Goal: Task Accomplishment & Management: Manage account settings

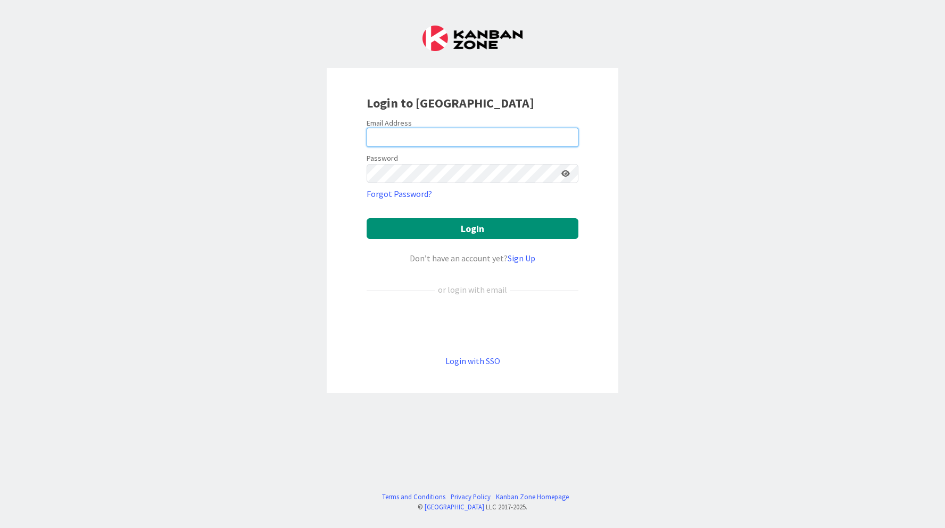
click at [522, 143] on input "email" at bounding box center [472, 137] width 212 height 19
type input "[EMAIL_ADDRESS][DOMAIN_NAME]"
click at [474, 187] on form "Email Address [EMAIL_ADDRESS][DOMAIN_NAME] Password Forgot Password? Login Don’…" at bounding box center [472, 242] width 212 height 249
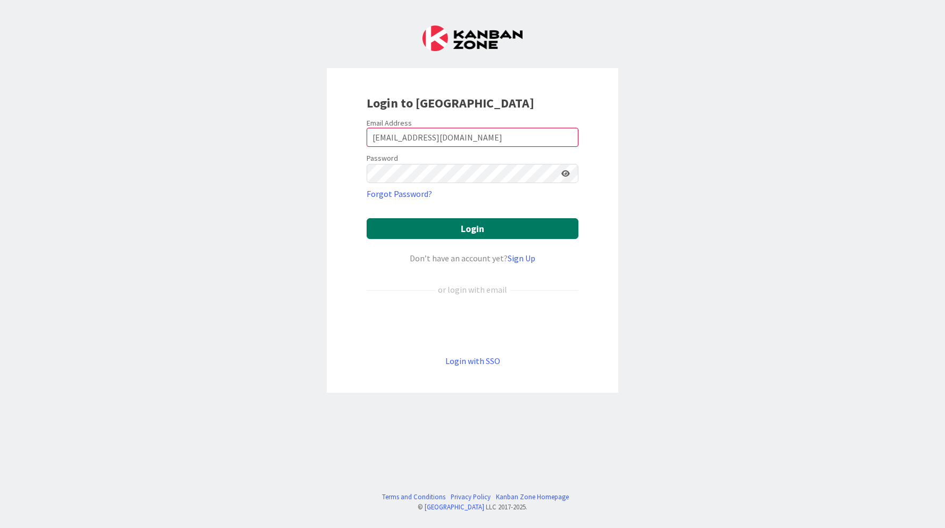
click at [513, 221] on button "Login" at bounding box center [472, 228] width 212 height 21
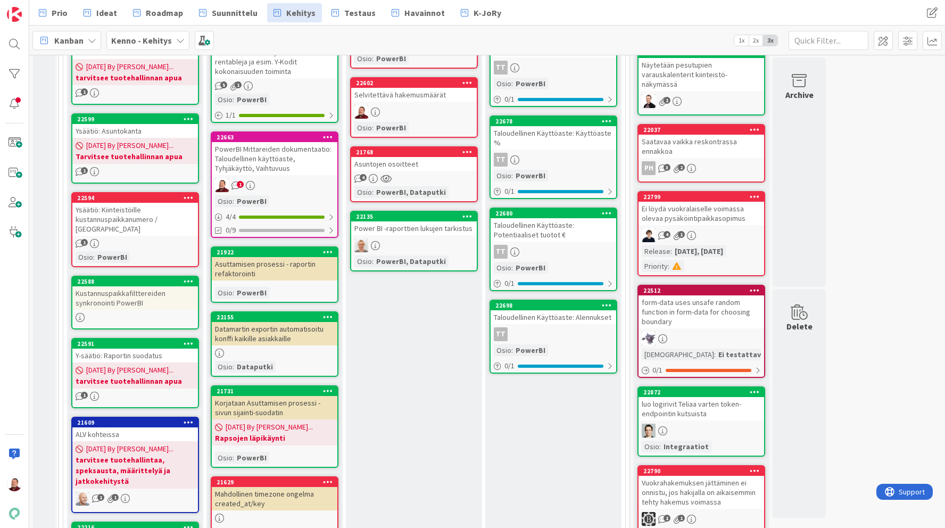
scroll to position [488, 0]
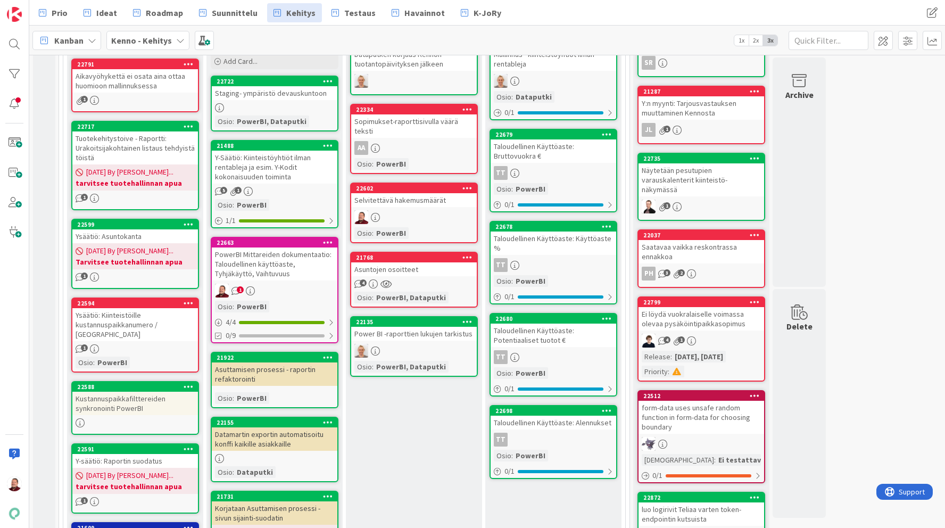
click at [263, 294] on div "1" at bounding box center [275, 290] width 126 height 14
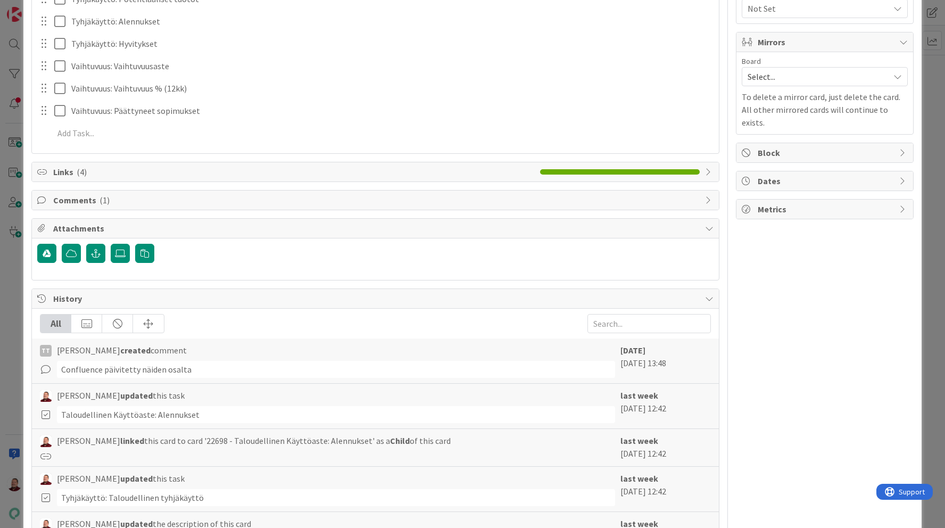
scroll to position [527, 0]
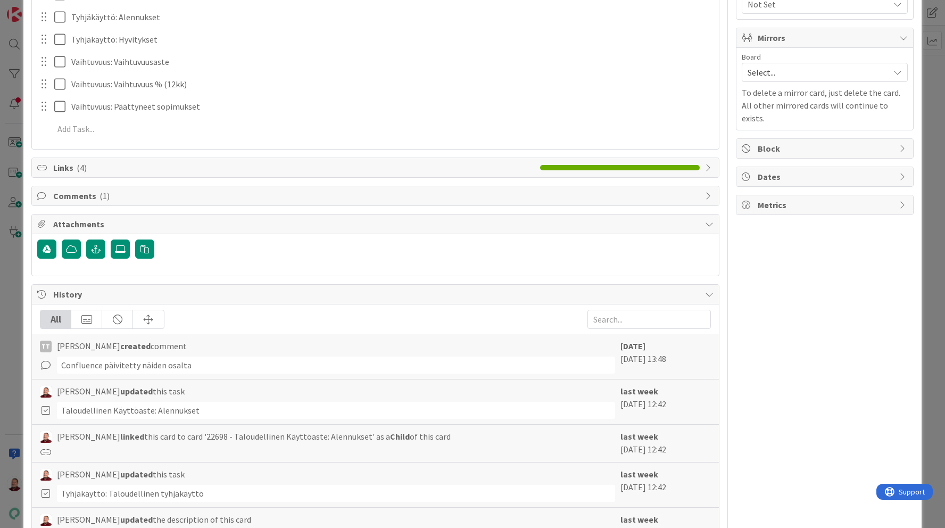
click at [188, 195] on span "Comments ( 1 )" at bounding box center [376, 195] width 646 height 13
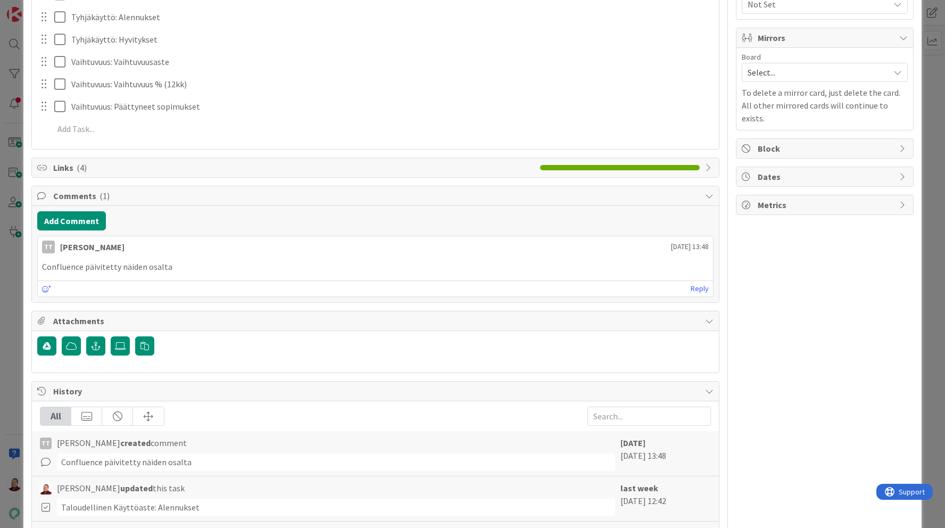
scroll to position [0, 0]
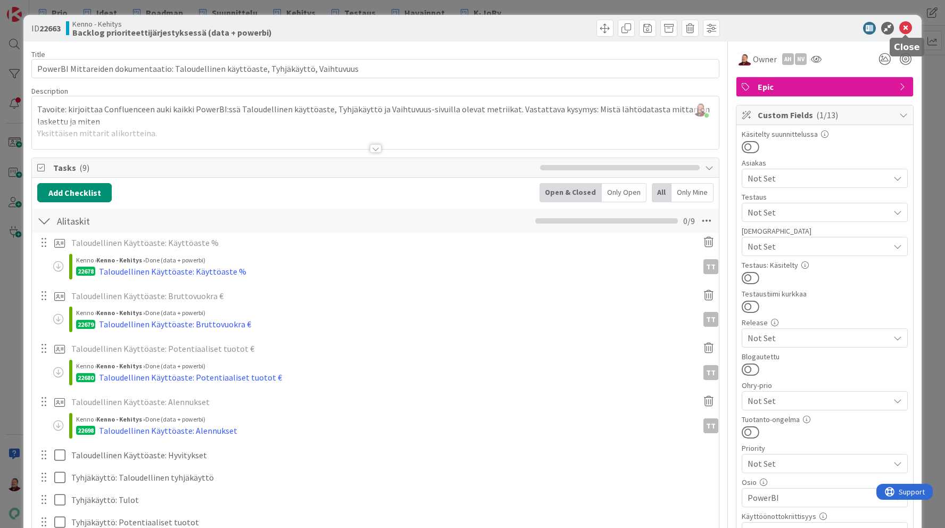
click at [905, 30] on icon at bounding box center [905, 28] width 13 height 13
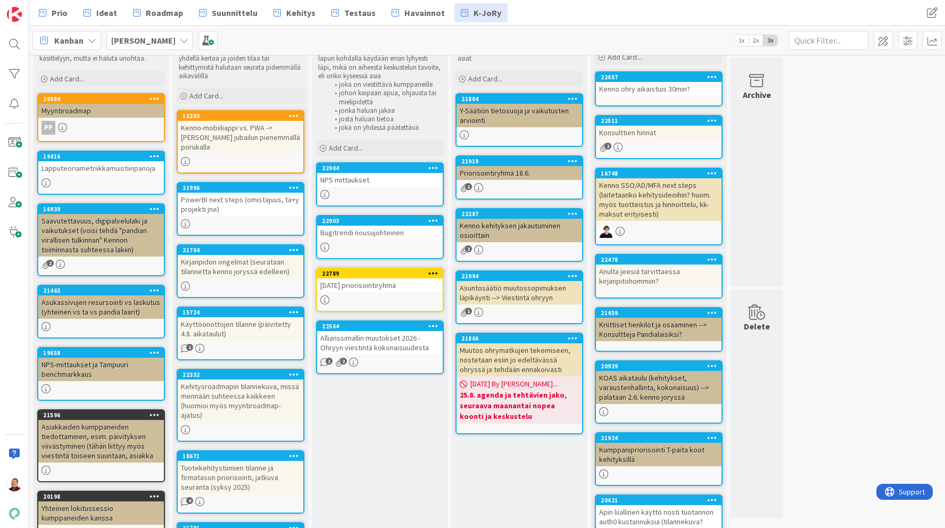
scroll to position [45, 0]
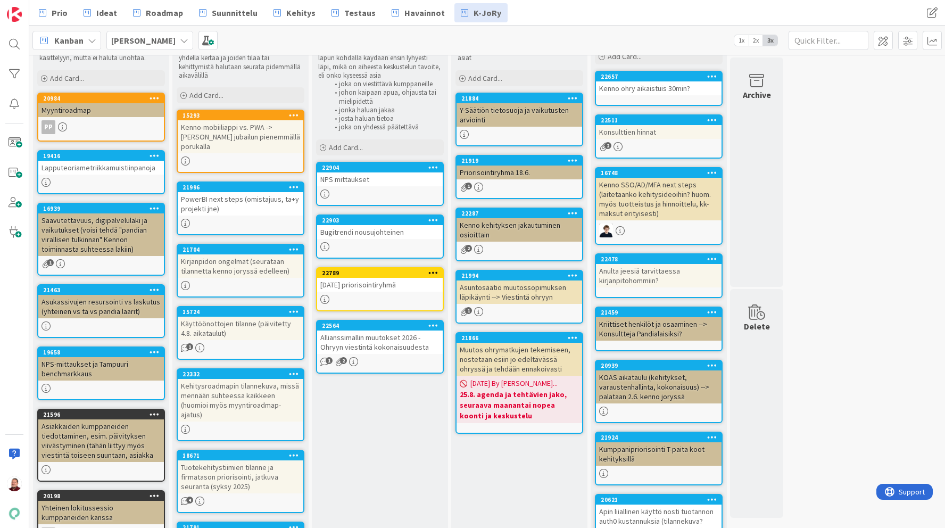
click at [346, 235] on div "Bugitrendi nousujohteinen" at bounding box center [380, 232] width 126 height 14
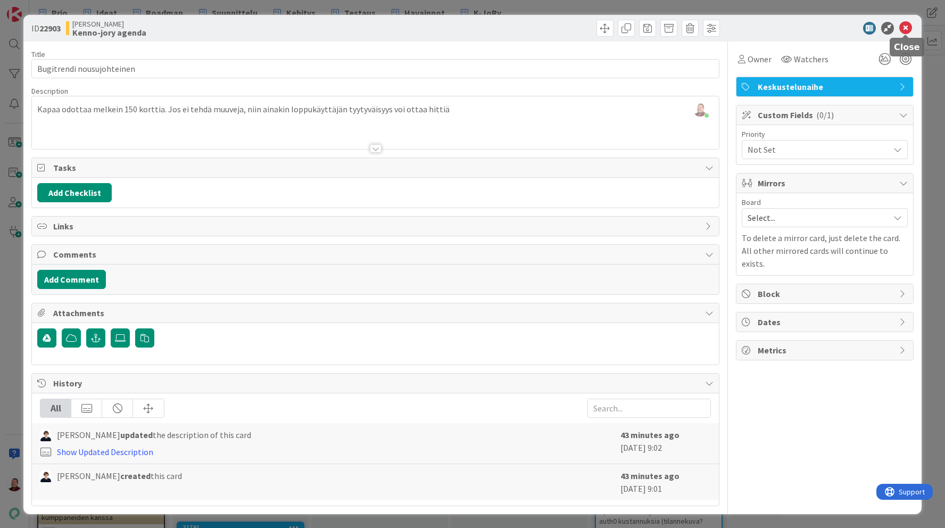
click at [903, 27] on icon at bounding box center [905, 28] width 13 height 13
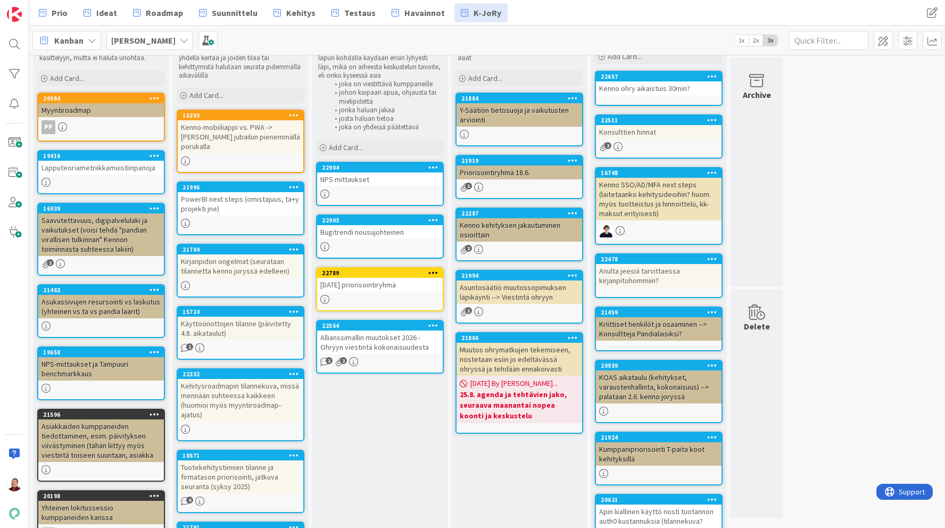
click at [346, 181] on div "NPS mittaukset" at bounding box center [380, 179] width 126 height 14
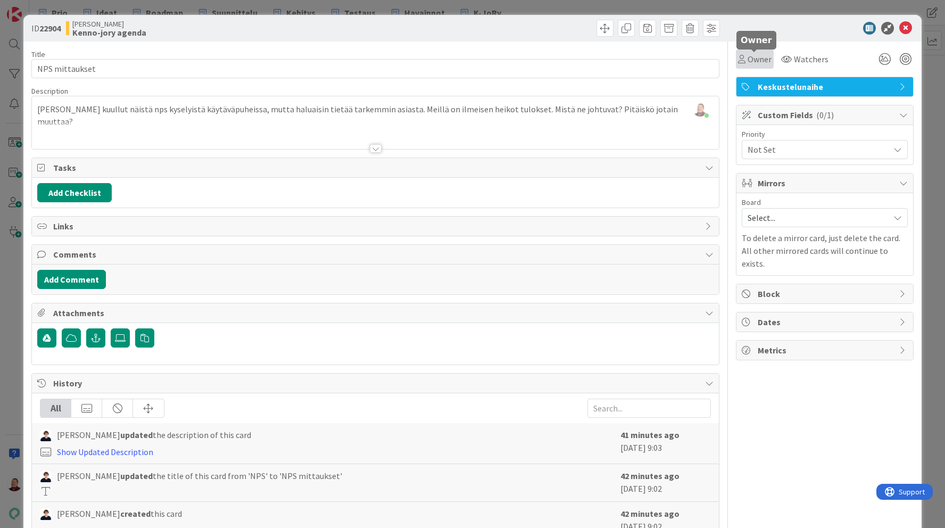
click at [754, 55] on span "Owner" at bounding box center [759, 59] width 24 height 13
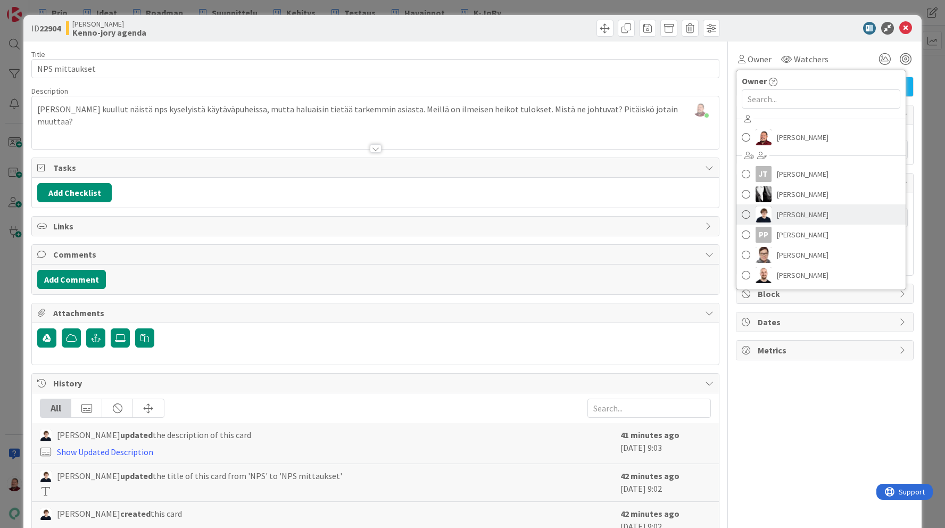
click at [769, 216] on img at bounding box center [763, 214] width 16 height 16
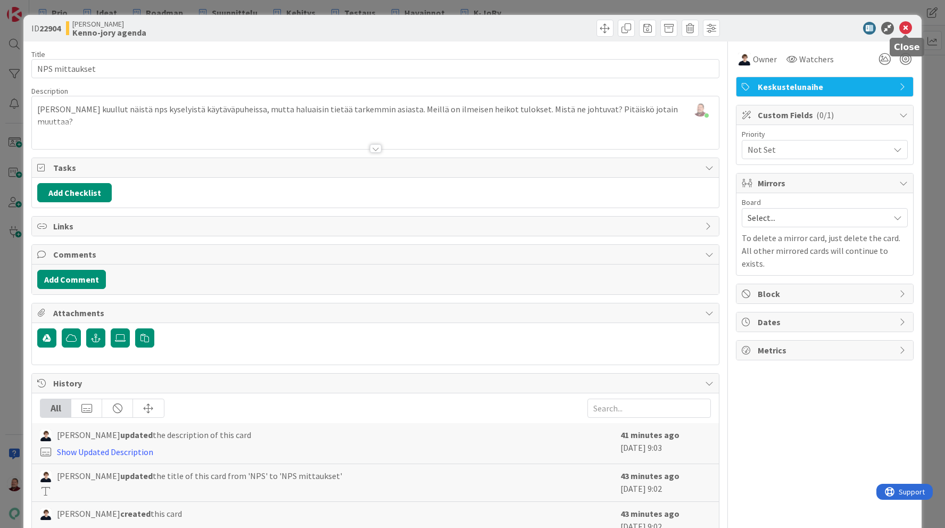
click at [901, 28] on icon at bounding box center [905, 28] width 13 height 13
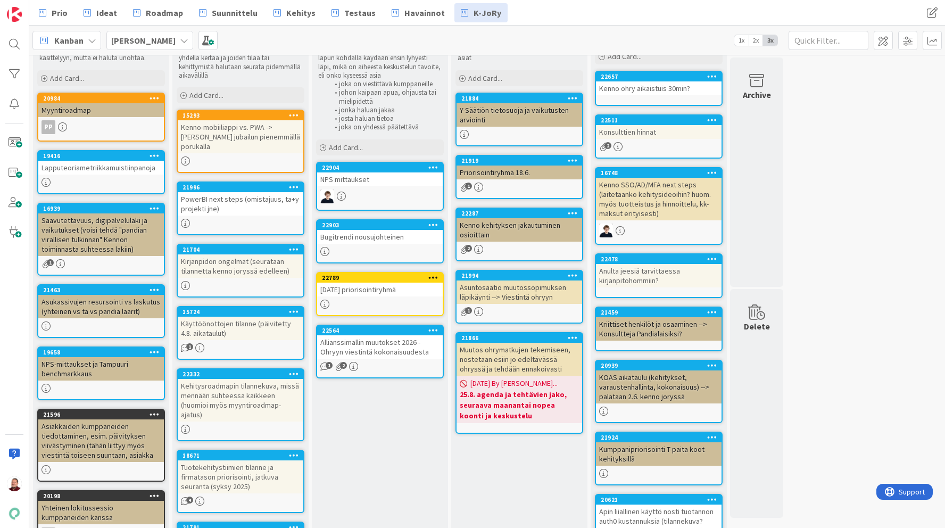
click at [370, 230] on div "Bugitrendi nousujohteinen" at bounding box center [380, 237] width 126 height 14
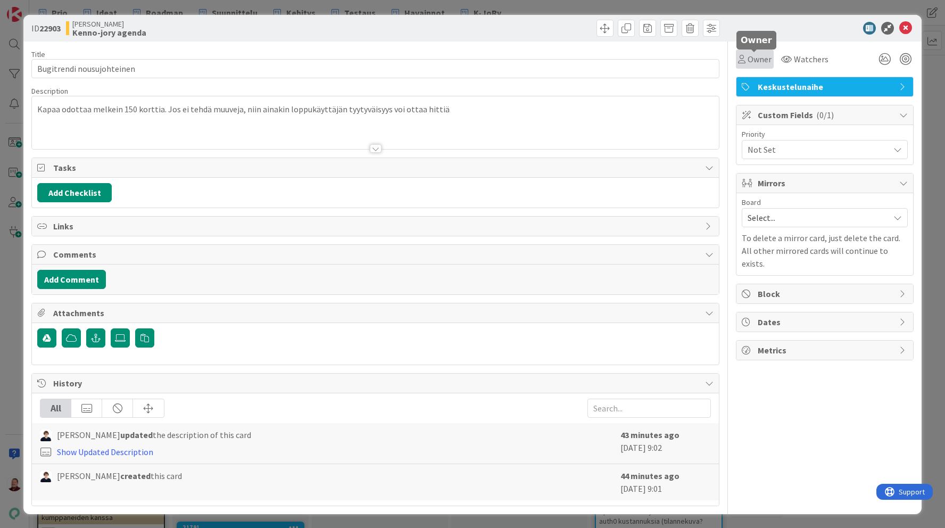
click at [751, 62] on span "Owner" at bounding box center [759, 59] width 24 height 13
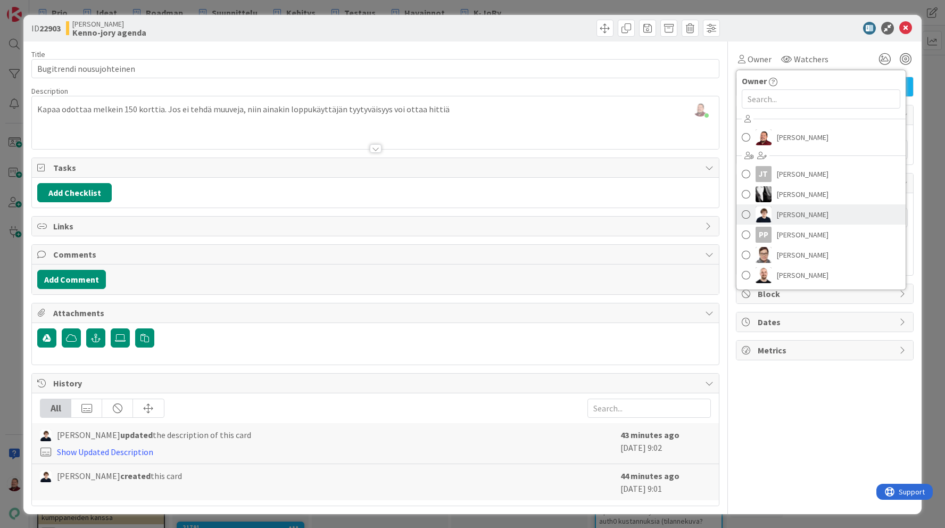
click at [771, 216] on img at bounding box center [763, 214] width 16 height 16
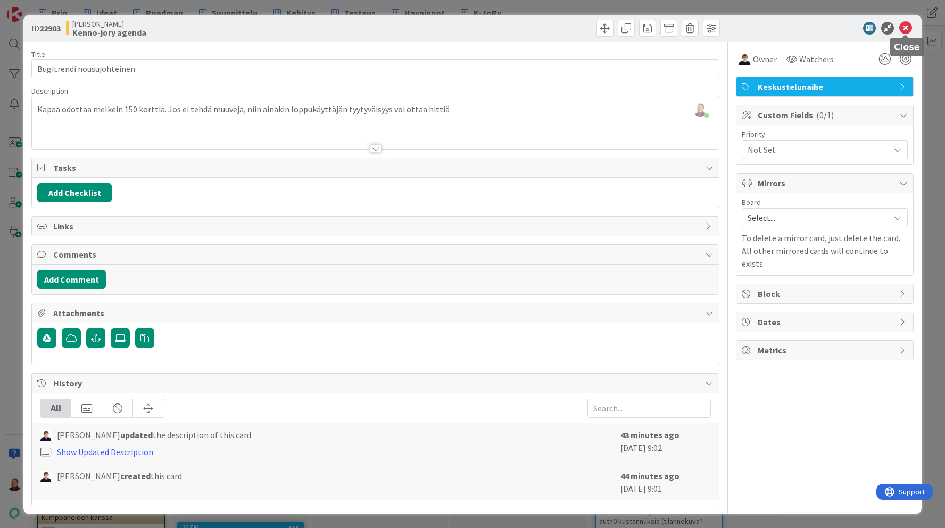
click at [903, 31] on icon at bounding box center [905, 28] width 13 height 13
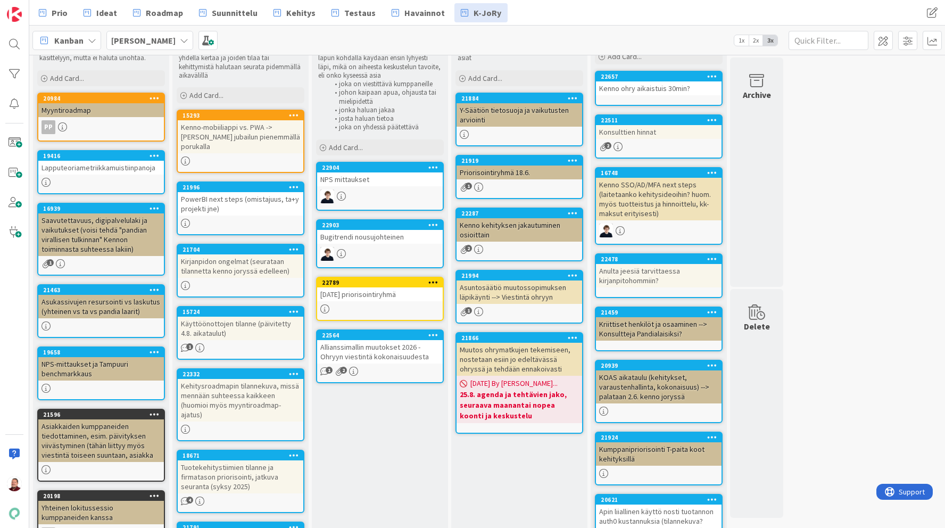
click at [380, 287] on div "[DATE] priorisointiryhmä" at bounding box center [380, 294] width 126 height 14
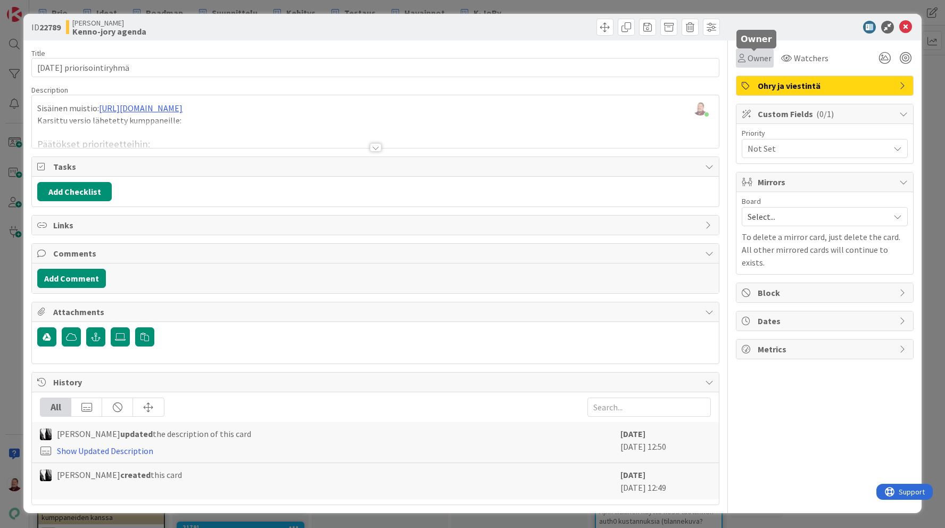
click at [747, 63] on span "Owner" at bounding box center [759, 58] width 24 height 13
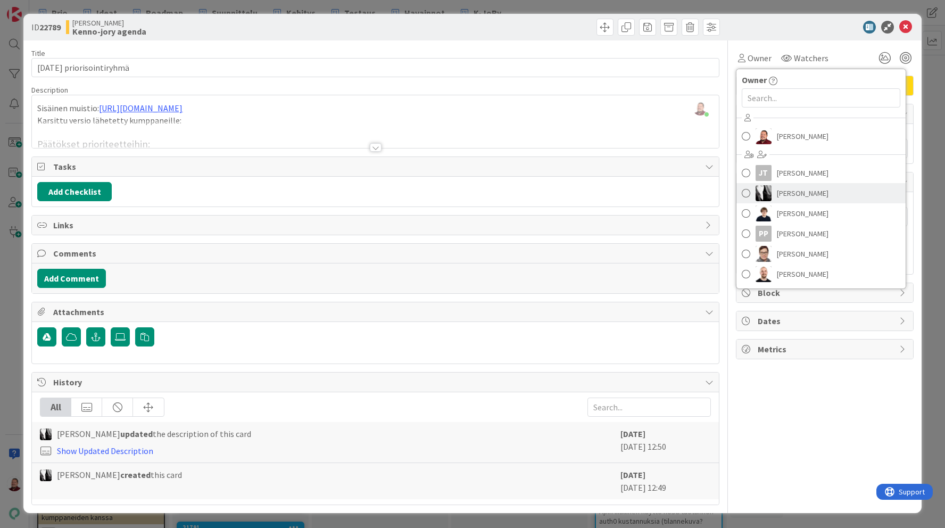
click at [775, 192] on link "[PERSON_NAME]" at bounding box center [820, 193] width 169 height 20
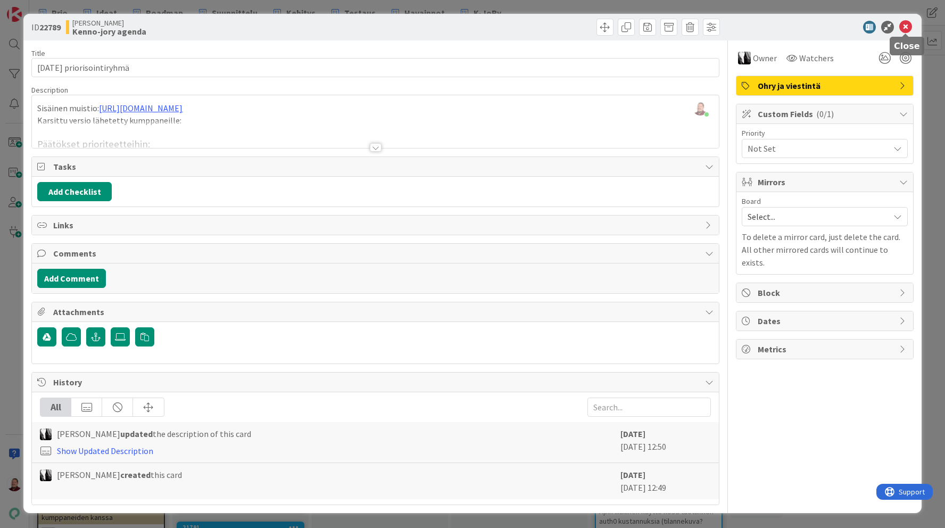
click at [908, 23] on icon at bounding box center [905, 27] width 13 height 13
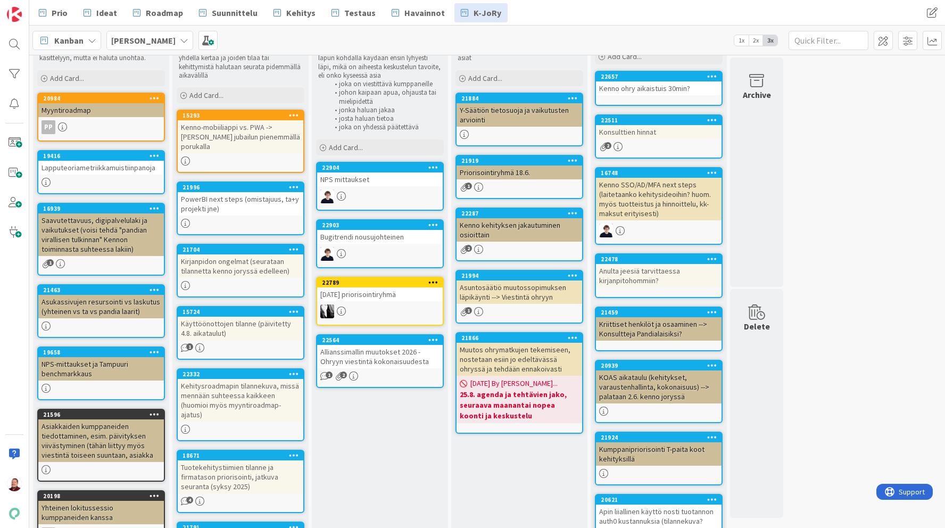
click at [364, 352] on div "Allianssimallin muutokset 2026 - Ohryyn viestintä kokonaisuudesta" at bounding box center [380, 356] width 126 height 23
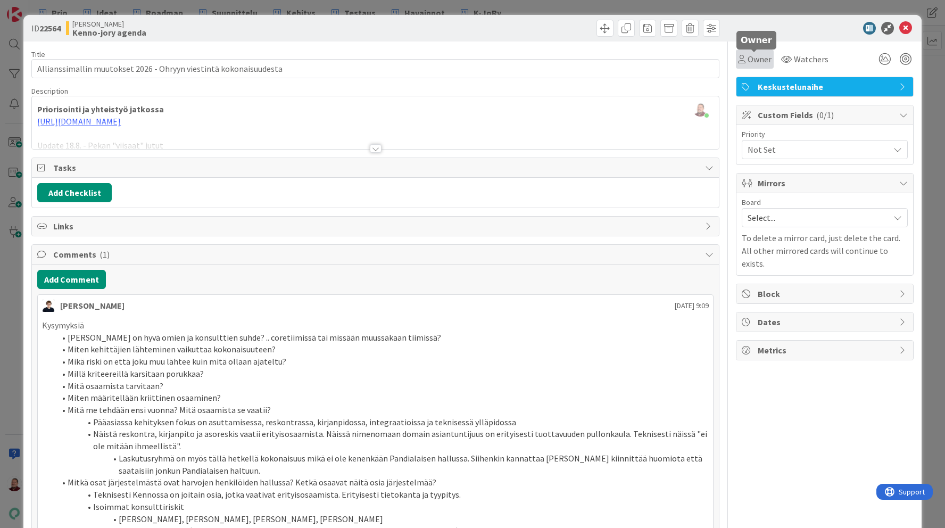
click at [755, 56] on span "Owner" at bounding box center [759, 59] width 24 height 13
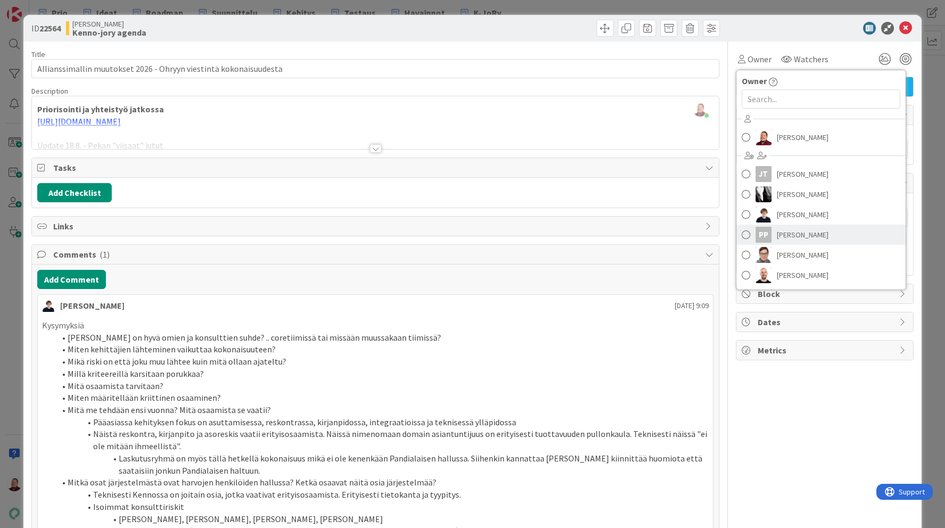
click at [775, 241] on link "PP [PERSON_NAME]" at bounding box center [820, 234] width 169 height 20
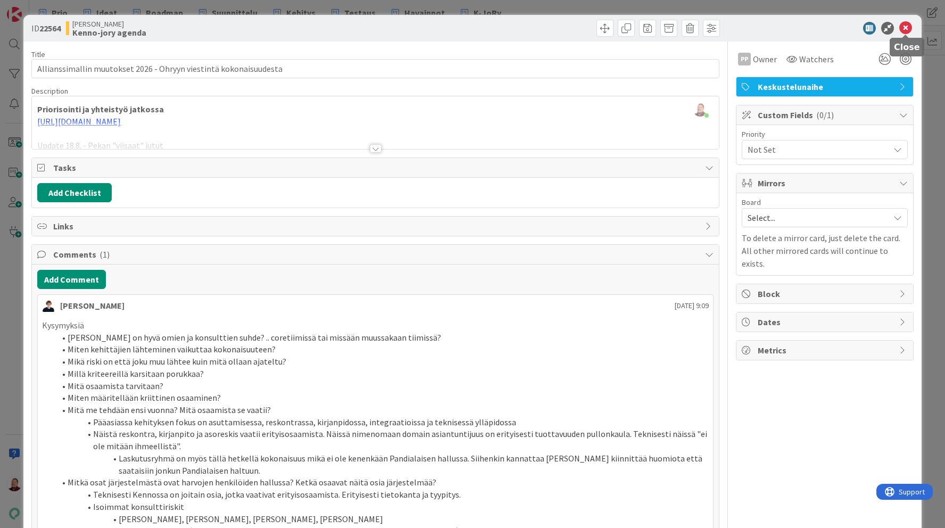
click at [903, 28] on icon at bounding box center [905, 28] width 13 height 13
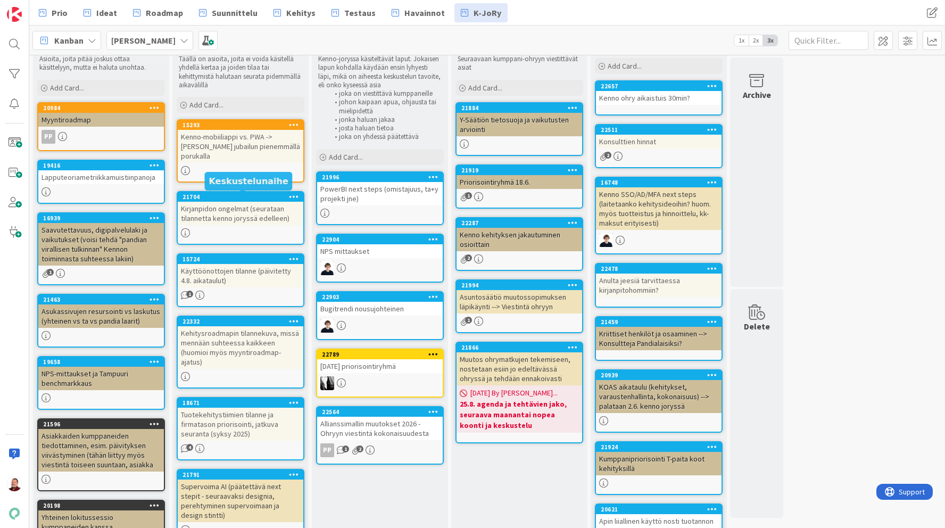
scroll to position [35, 0]
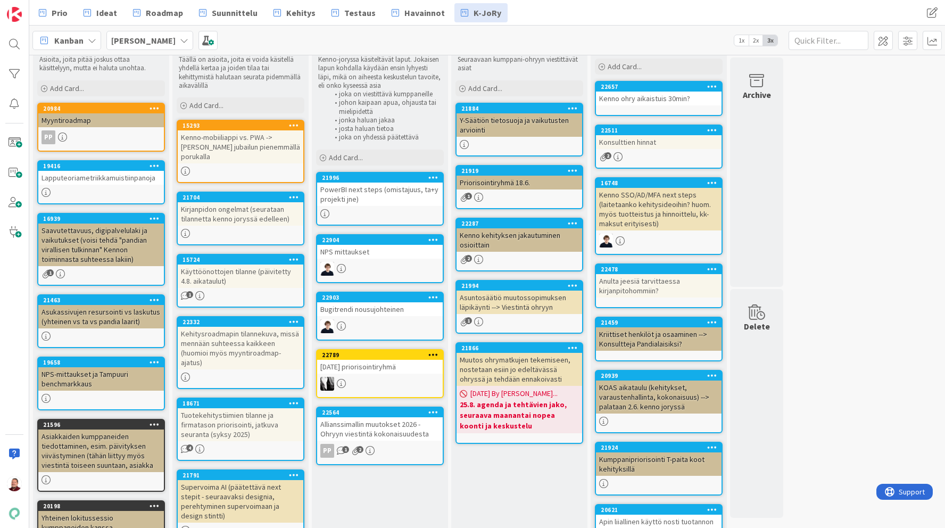
click at [375, 195] on div "PowerBI next steps (omistajuus, ta+y projekti jne)" at bounding box center [380, 193] width 126 height 23
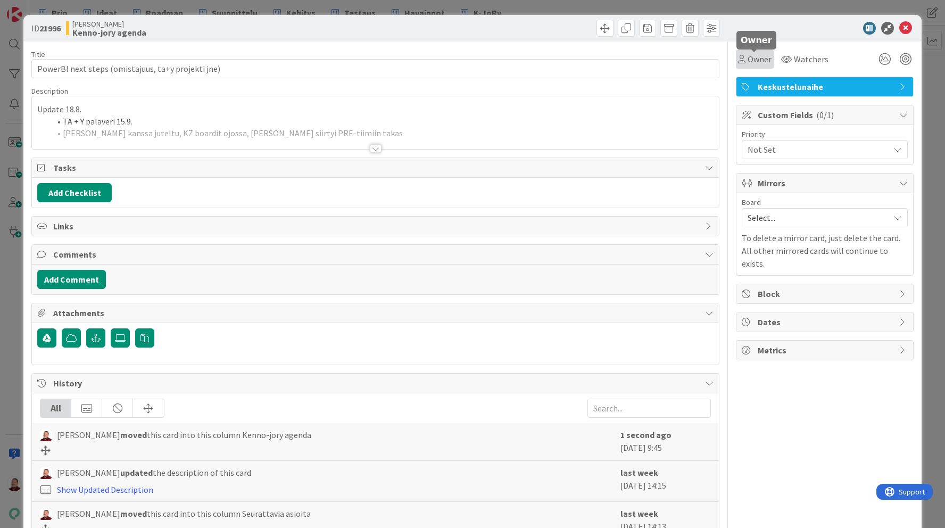
click at [751, 63] on span "Owner" at bounding box center [759, 59] width 24 height 13
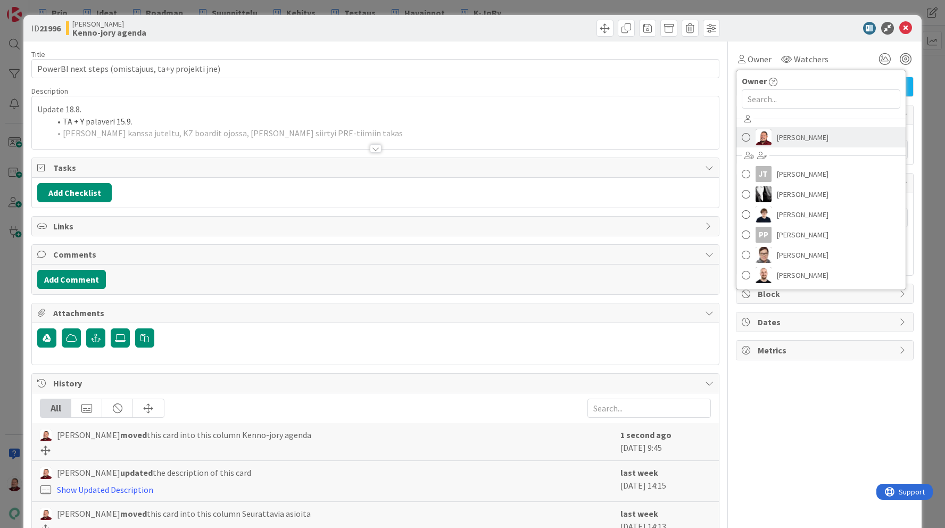
click at [762, 133] on img at bounding box center [763, 137] width 16 height 16
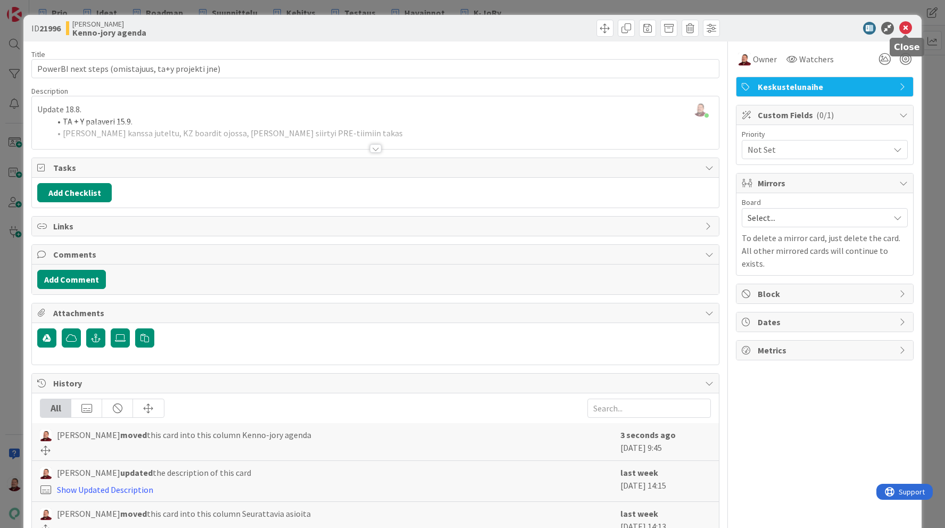
click at [905, 28] on icon at bounding box center [905, 28] width 13 height 13
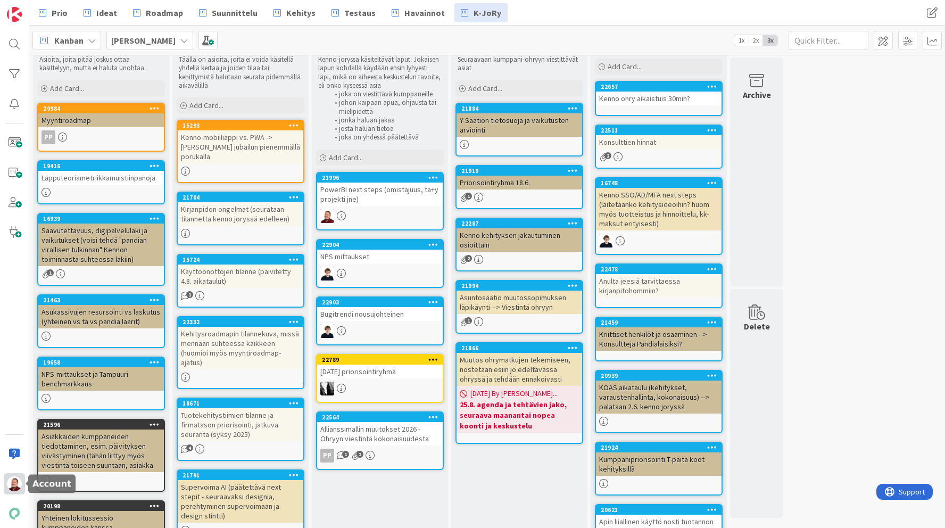
click at [15, 488] on img at bounding box center [14, 483] width 15 height 15
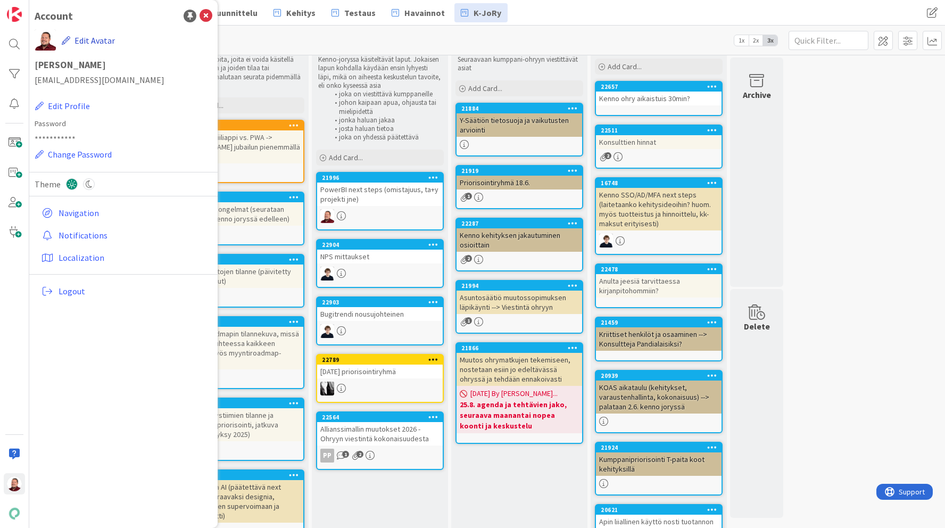
click at [92, 39] on button "Edit Avatar" at bounding box center [88, 40] width 54 height 22
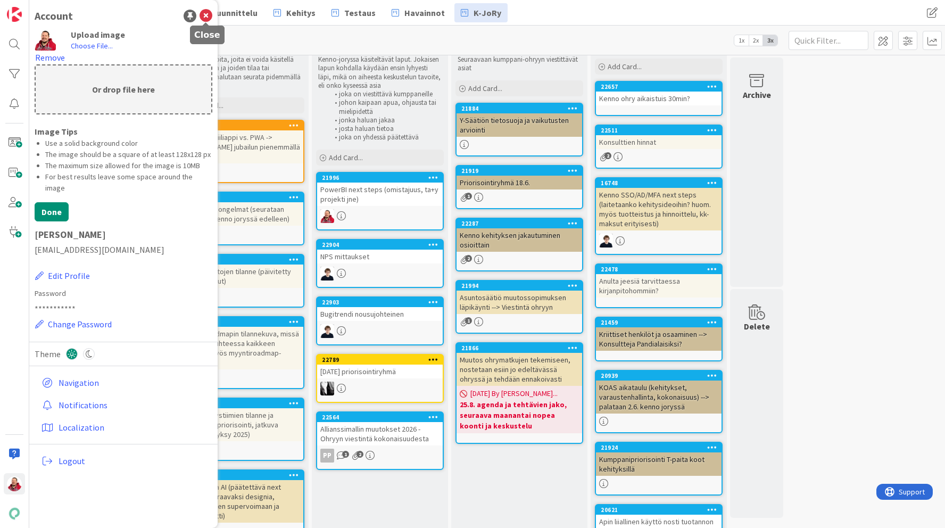
click at [204, 12] on icon at bounding box center [205, 16] width 13 height 13
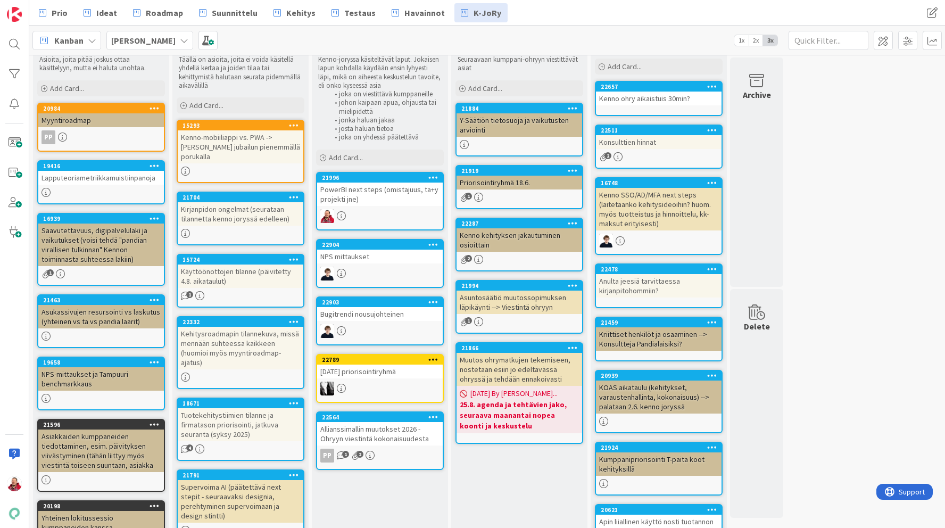
click at [352, 197] on div "PowerBI next steps (omistajuus, ta+y projekti jne)" at bounding box center [380, 193] width 126 height 23
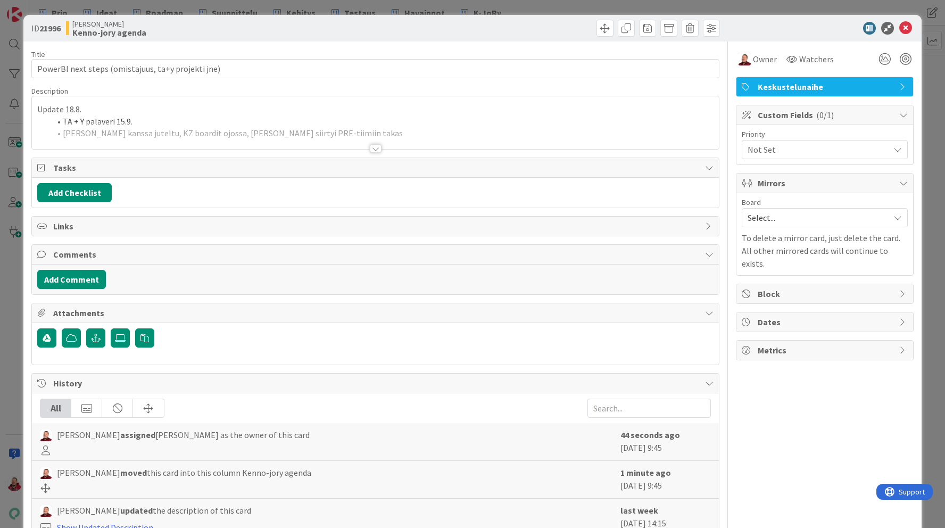
click at [231, 115] on div "Update 18.8. TA + Y palaveri 15.9. [PERSON_NAME] kanssa juteltu, KZ boardit ojo…" at bounding box center [375, 122] width 686 height 53
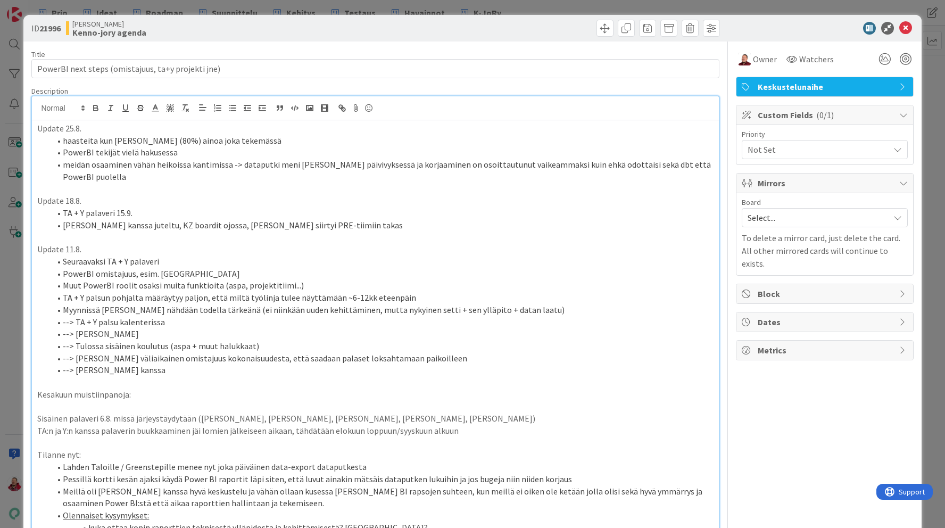
click at [289, 32] on div "[PERSON_NAME]-jory agenda" at bounding box center [219, 28] width 307 height 17
click at [902, 27] on icon at bounding box center [905, 28] width 13 height 13
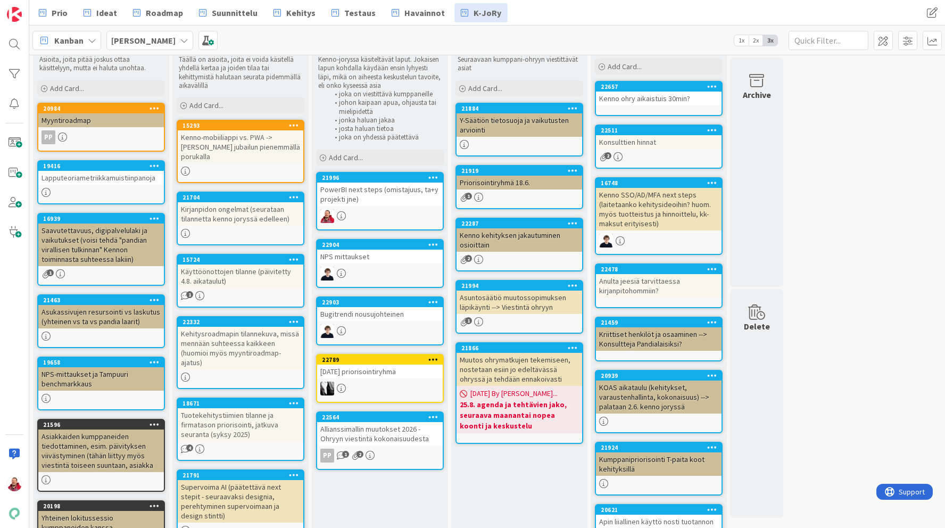
click at [392, 195] on div "PowerBI next steps (omistajuus, ta+y projekti jne)" at bounding box center [380, 193] width 126 height 23
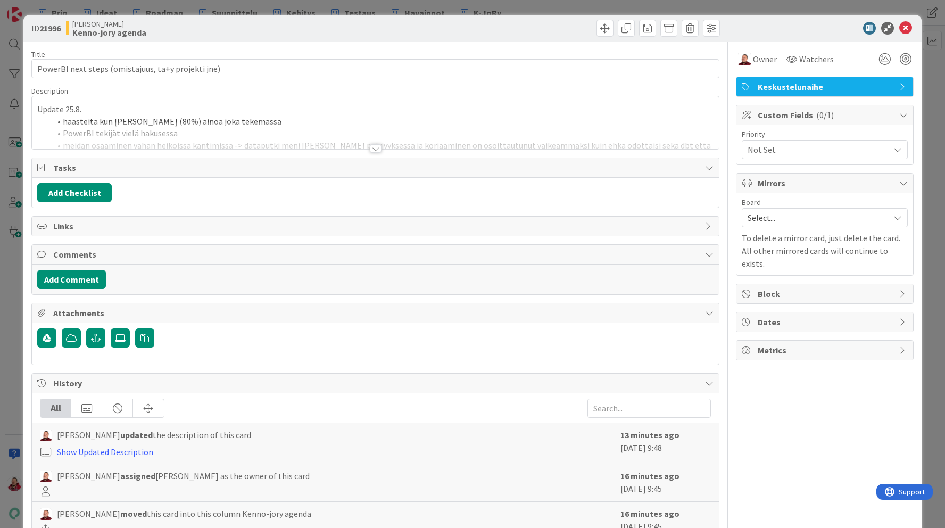
click at [377, 149] on div at bounding box center [376, 148] width 12 height 9
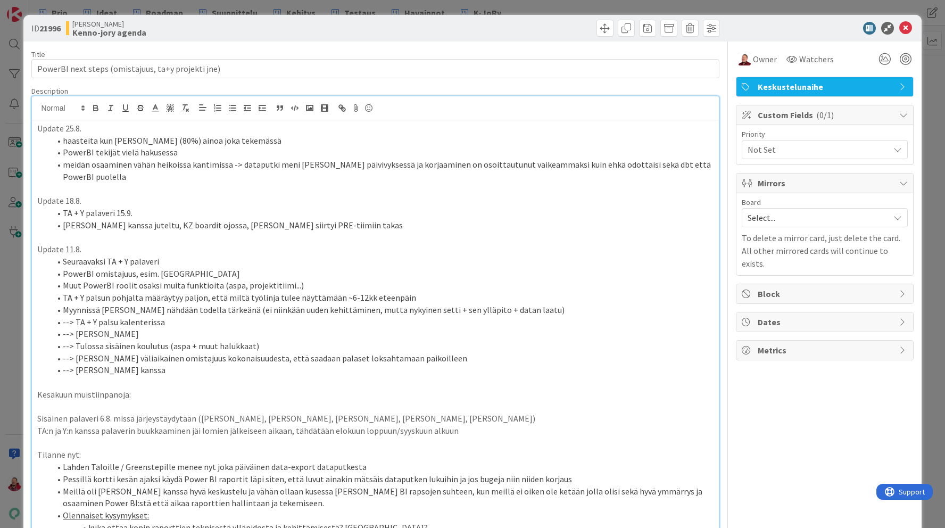
click at [277, 187] on p at bounding box center [374, 189] width 675 height 12
click at [232, 163] on li "meidän osaaminen vähän heikoissa kantimissa -> dataputki meni [PERSON_NAME] päi…" at bounding box center [381, 170] width 663 height 24
